Goal: Task Accomplishment & Management: Manage account settings

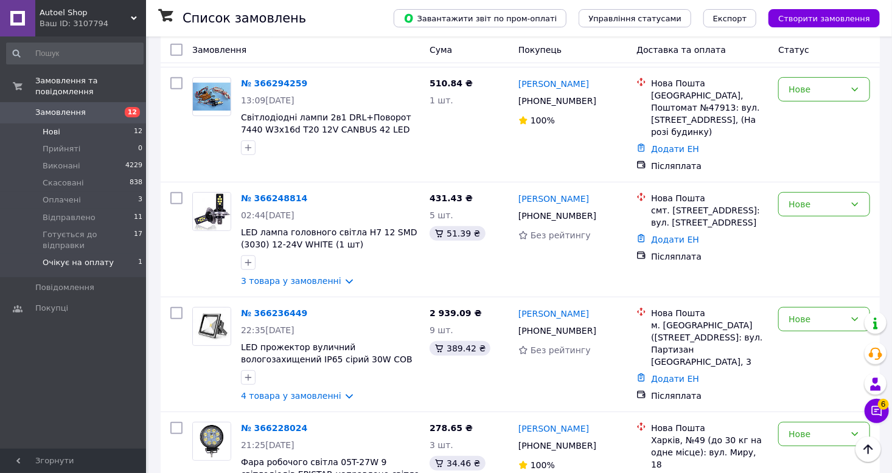
scroll to position [243, 0]
click at [114, 229] on span "Готується до відправки" at bounding box center [88, 240] width 91 height 22
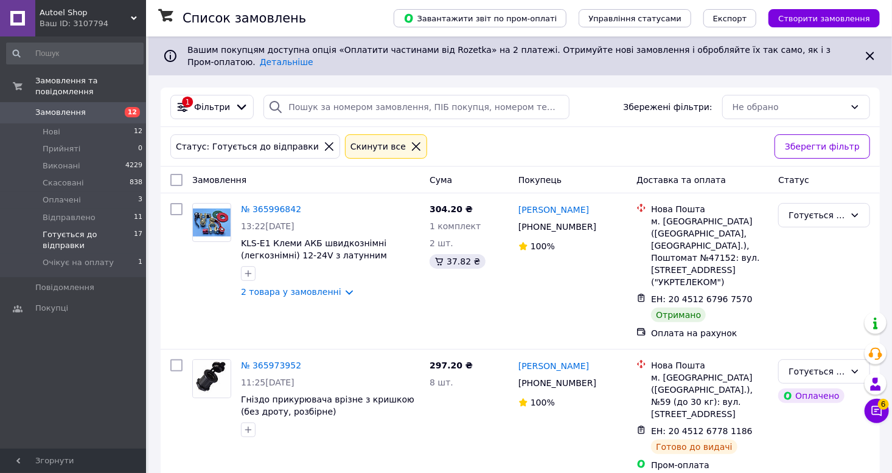
click at [175, 176] on input "checkbox" at bounding box center [176, 180] width 12 height 12
checkbox input "true"
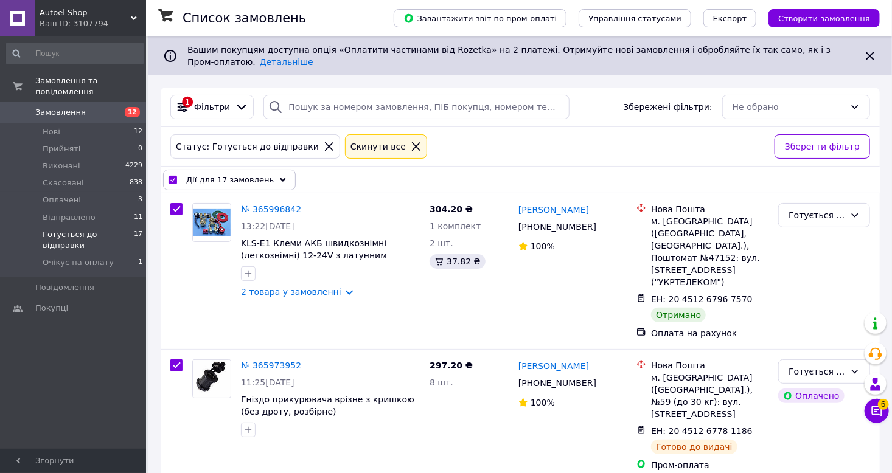
checkbox input "true"
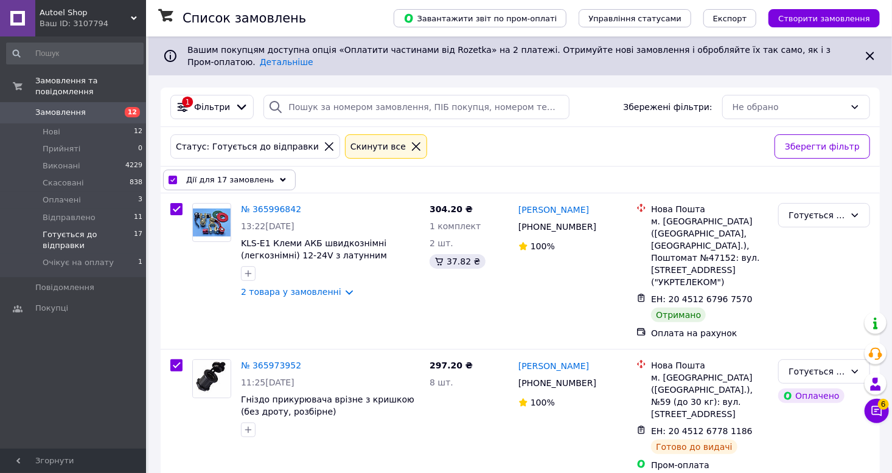
checkbox input "true"
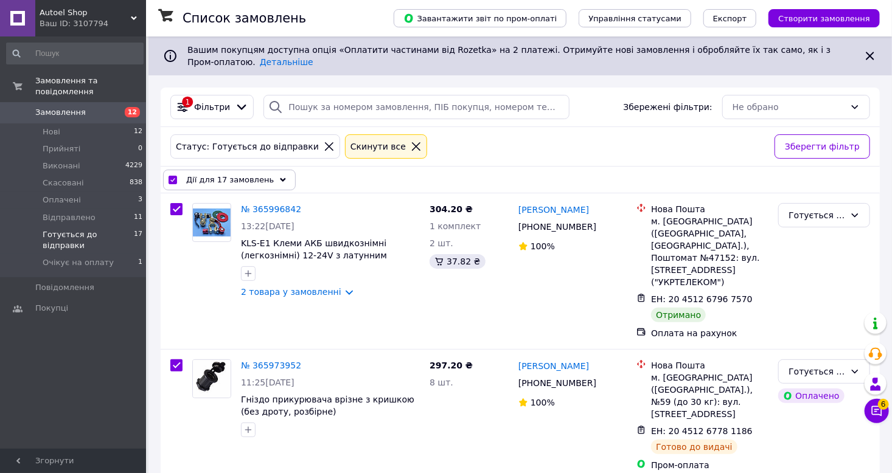
checkbox input "true"
click at [280, 178] on icon at bounding box center [283, 180] width 6 height 6
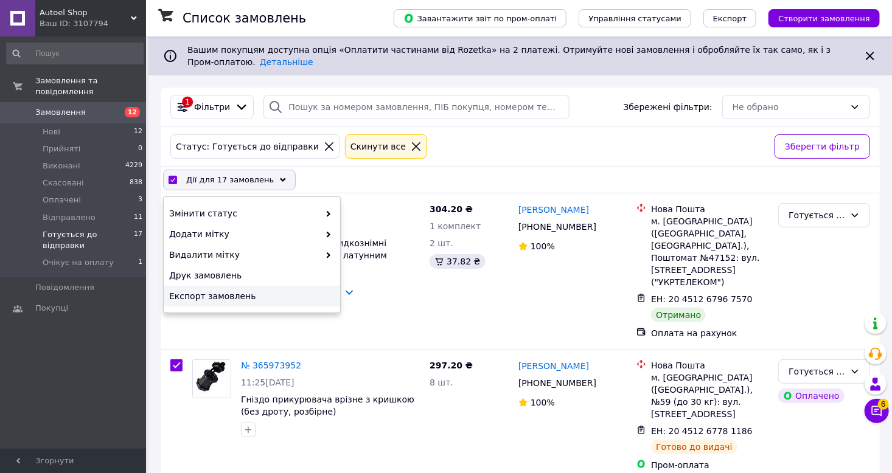
click at [196, 299] on span "Експорт замовлень" at bounding box center [250, 296] width 162 height 12
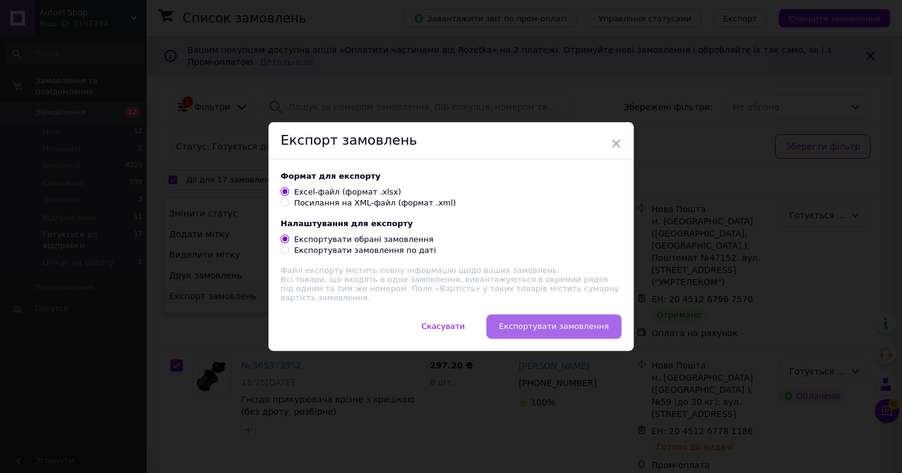
click at [565, 320] on button "Експортувати замовлення" at bounding box center [553, 327] width 135 height 24
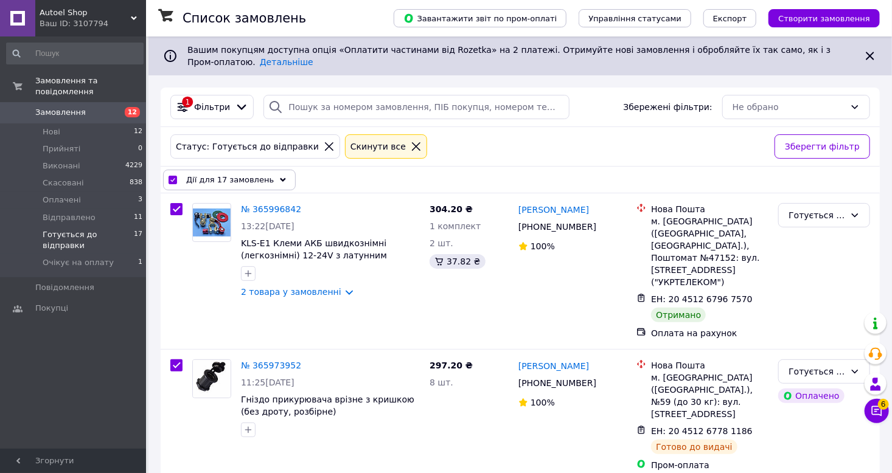
click at [56, 107] on span "Замовлення" at bounding box center [60, 112] width 51 height 11
checkbox input "false"
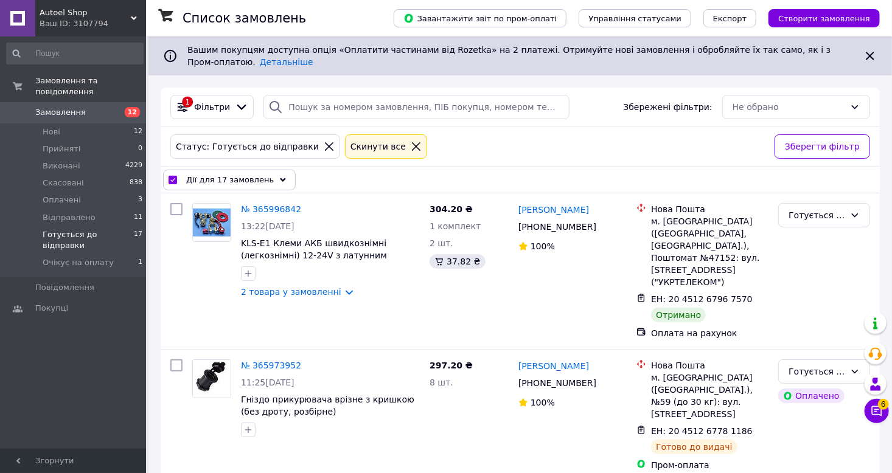
checkbox input "false"
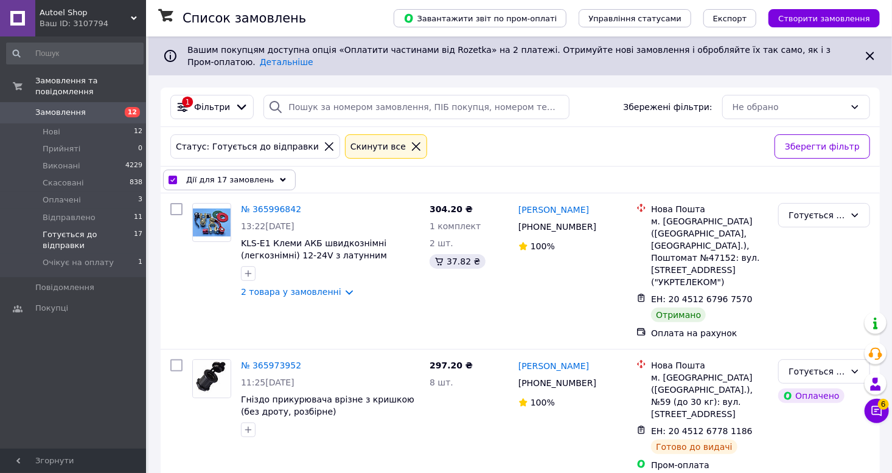
checkbox input "false"
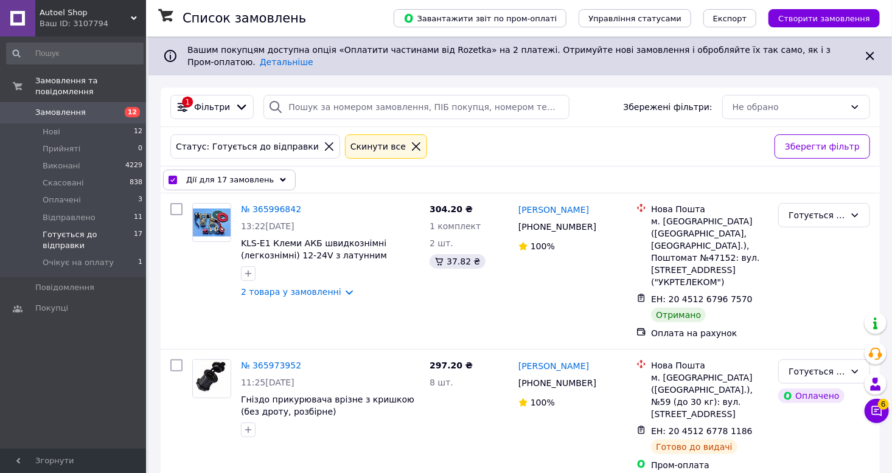
checkbox input "false"
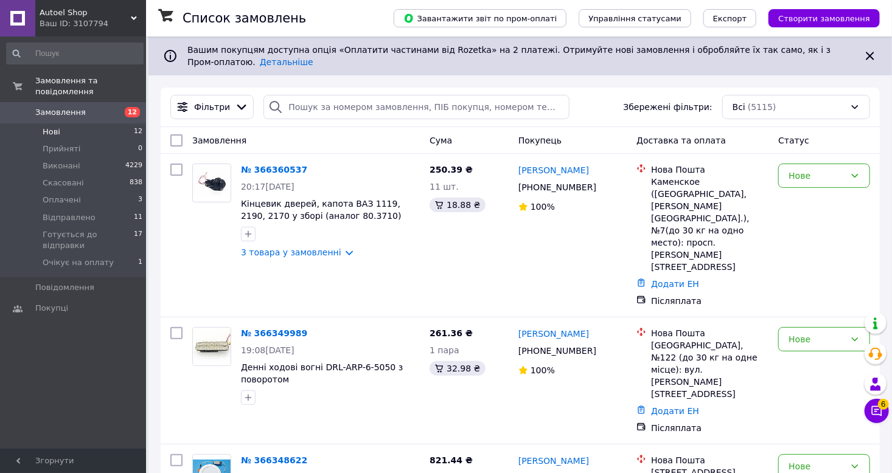
click at [60, 124] on li "Нові 12" at bounding box center [75, 132] width 150 height 17
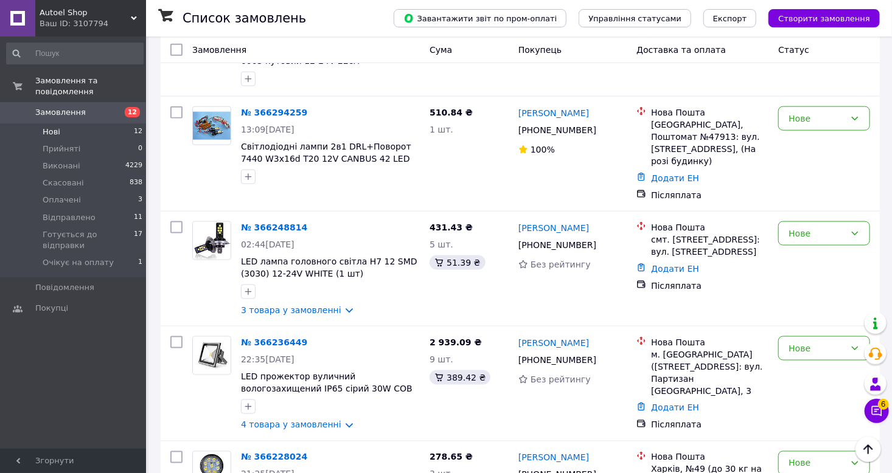
scroll to position [679, 0]
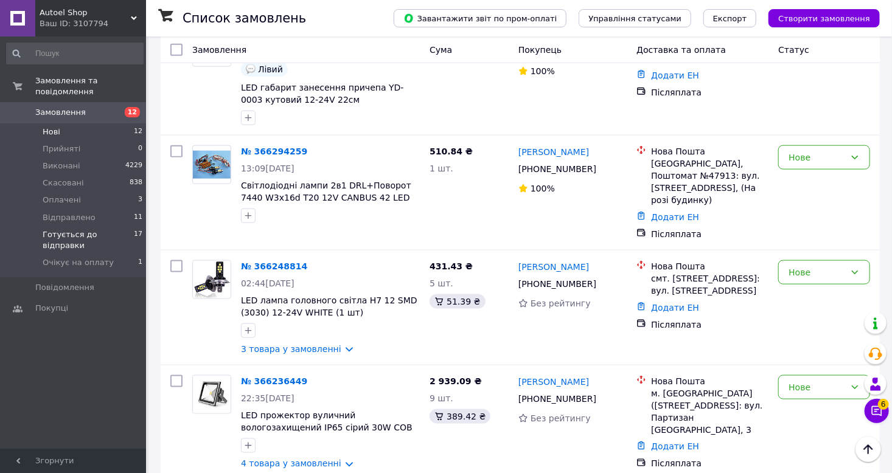
click at [78, 229] on span "Готується до відправки" at bounding box center [88, 240] width 91 height 22
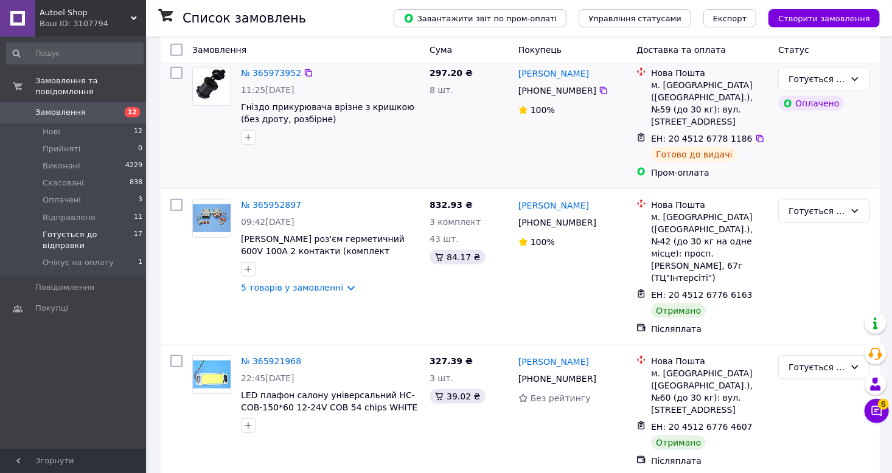
scroll to position [304, 0]
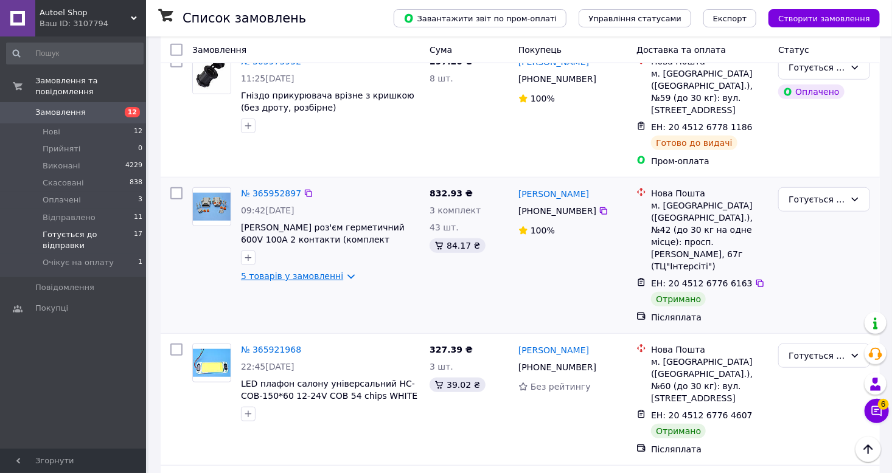
click at [334, 271] on link "5 товарів у замовленні" at bounding box center [292, 276] width 102 height 10
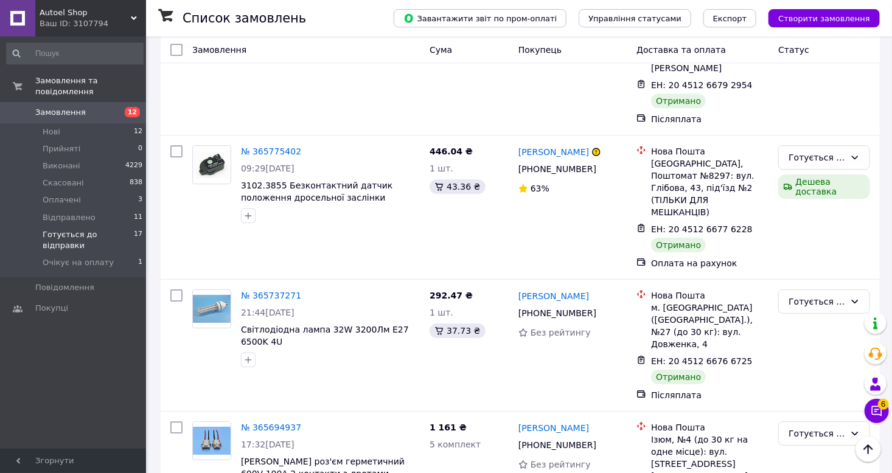
scroll to position [2062, 0]
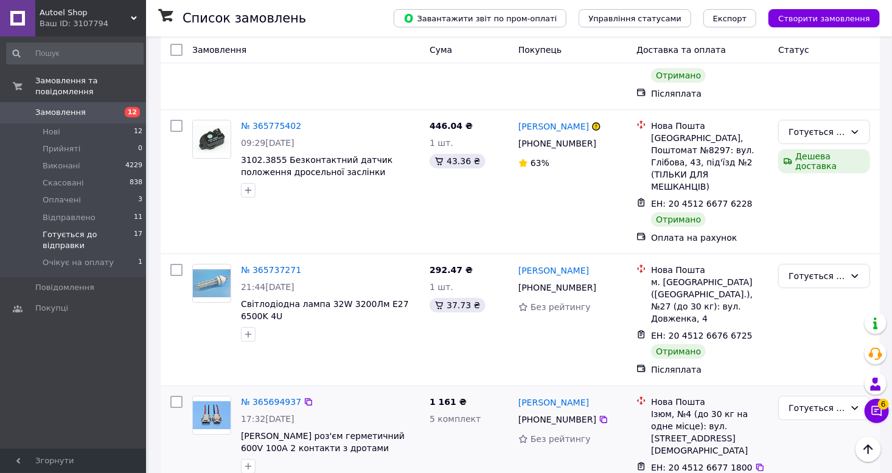
scroll to position [2152, 0]
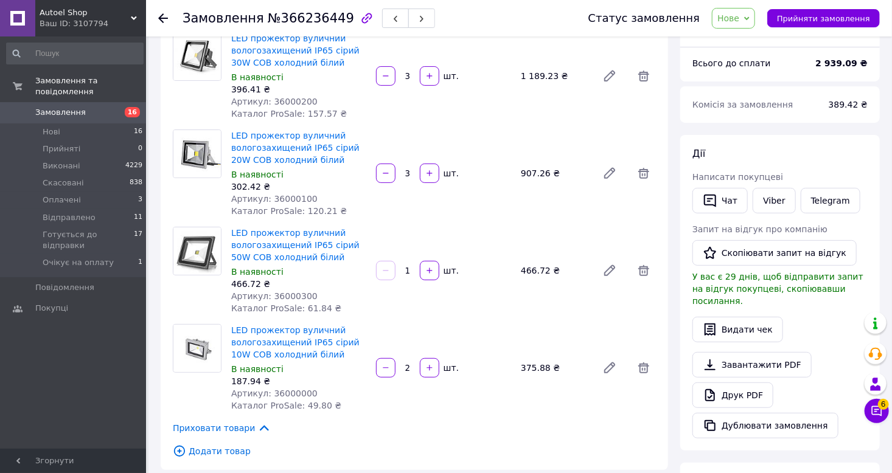
scroll to position [122, 0]
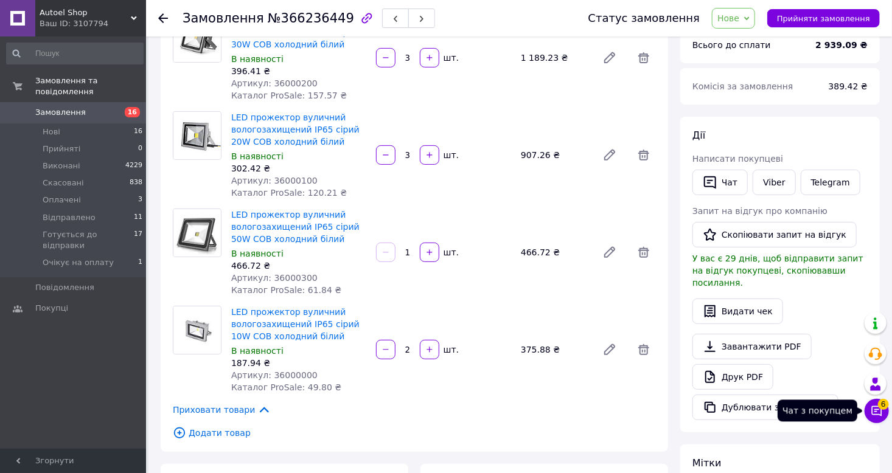
click at [882, 408] on span "6" at bounding box center [883, 404] width 11 height 11
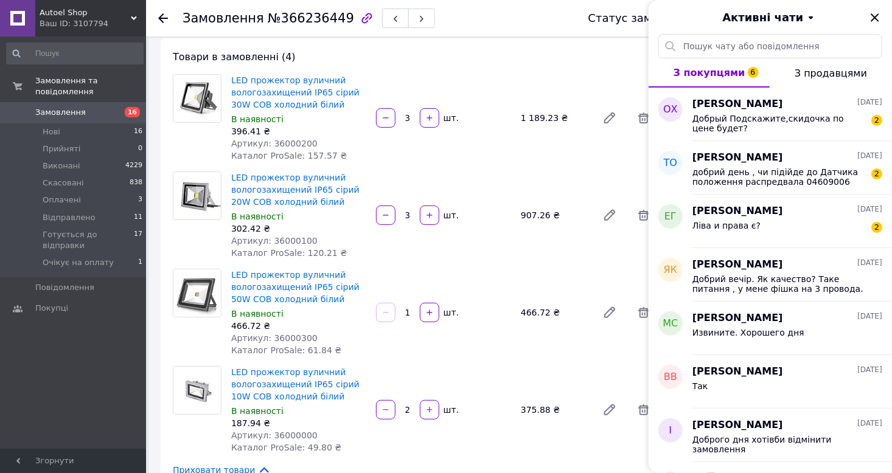
scroll to position [0, 0]
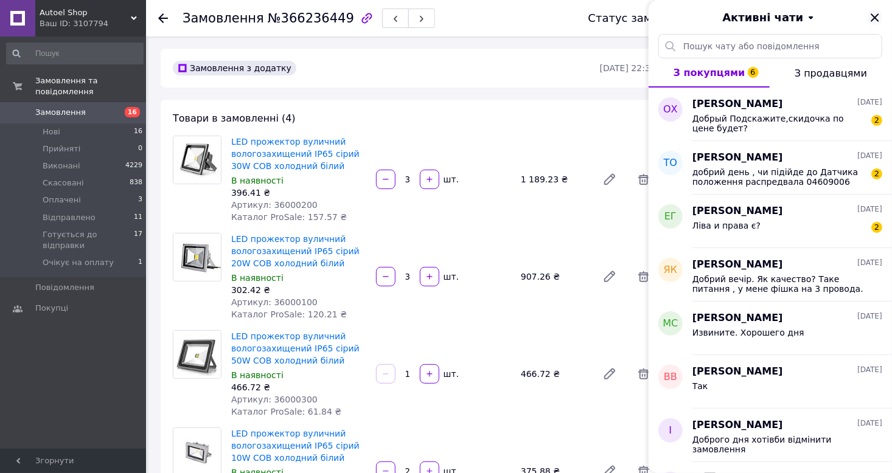
click at [878, 15] on icon "Закрити" at bounding box center [875, 17] width 15 height 15
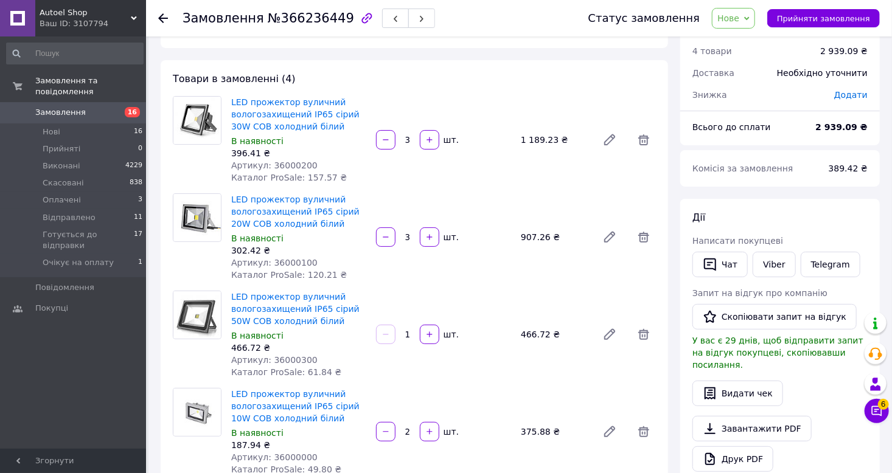
scroll to position [61, 0]
